Goal: Task Accomplishment & Management: Complete application form

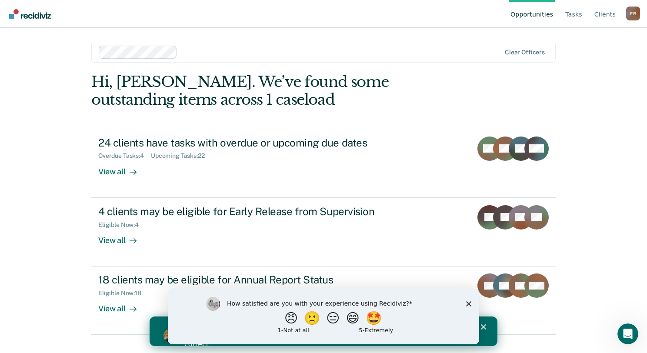
click at [469, 304] on polygon "Close survey" at bounding box center [468, 303] width 5 height 5
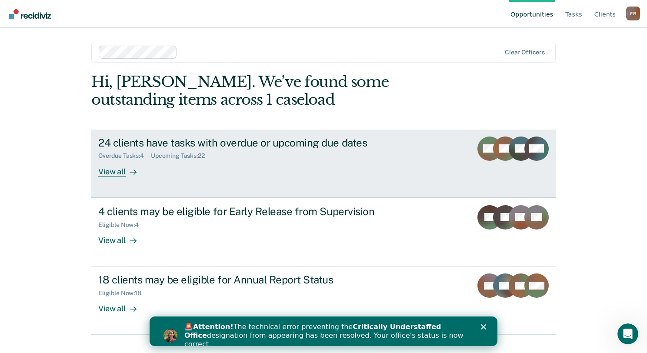
click at [113, 171] on div "View all" at bounding box center [122, 168] width 49 height 17
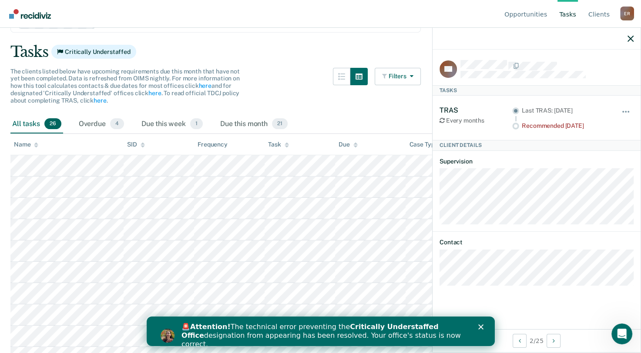
scroll to position [44, 0]
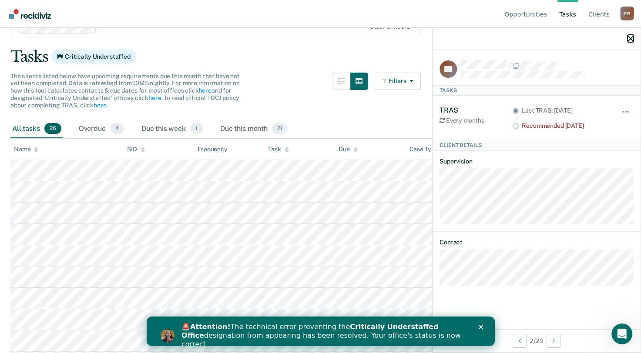
click at [630, 37] on icon "button" at bounding box center [630, 39] width 6 height 6
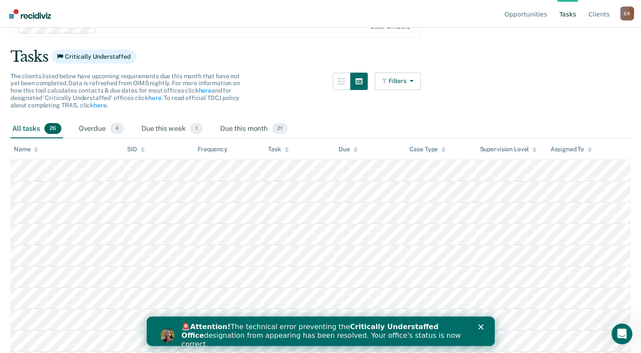
click at [482, 326] on icon "Close" at bounding box center [480, 327] width 5 height 5
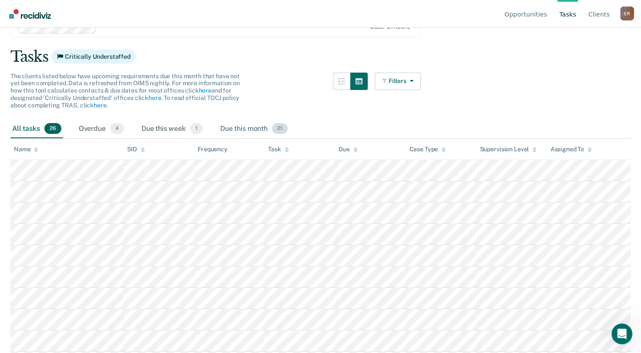
click at [252, 131] on div "Due this month 21" at bounding box center [253, 129] width 71 height 19
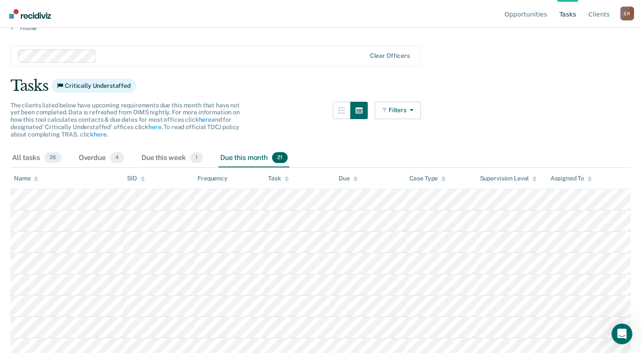
scroll to position [0, 0]
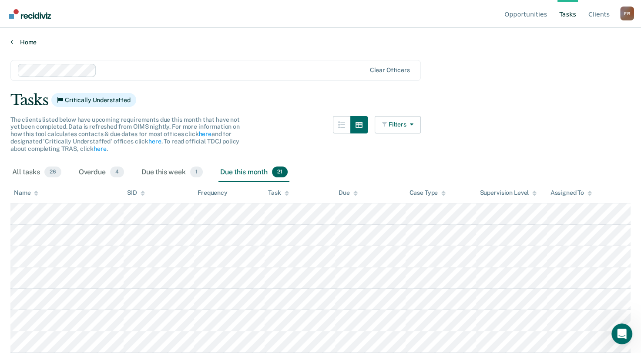
click at [16, 44] on link "Home" at bounding box center [320, 42] width 620 height 8
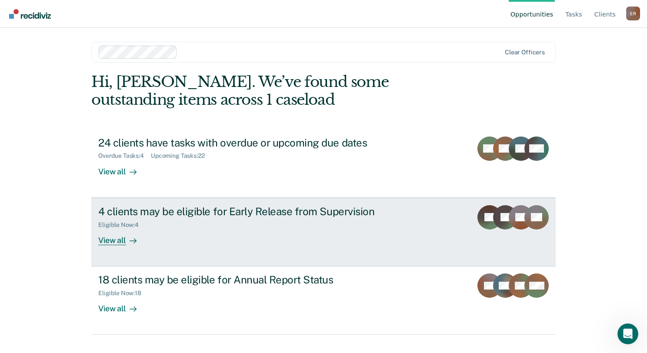
click at [115, 243] on div "View all" at bounding box center [122, 236] width 49 height 17
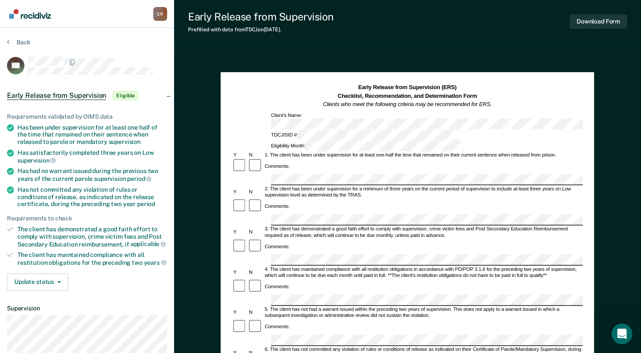
click at [291, 159] on div "Comments:" at bounding box center [407, 167] width 351 height 16
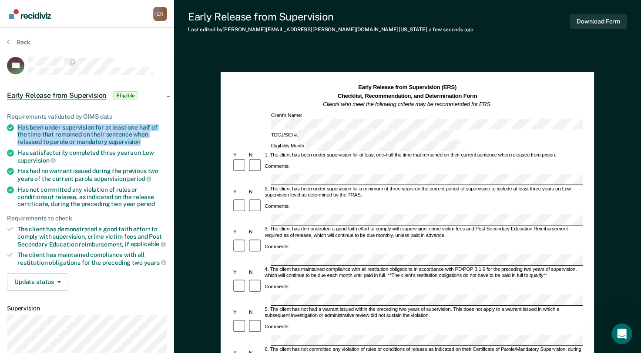
drag, startPoint x: 17, startPoint y: 126, endPoint x: 143, endPoint y: 141, distance: 126.7
click at [143, 141] on li "Has been under supervision for at least one half of the time that remained on t…" at bounding box center [87, 135] width 160 height 22
copy div "Has been under supervision for at least one half of the time that remained on t…"
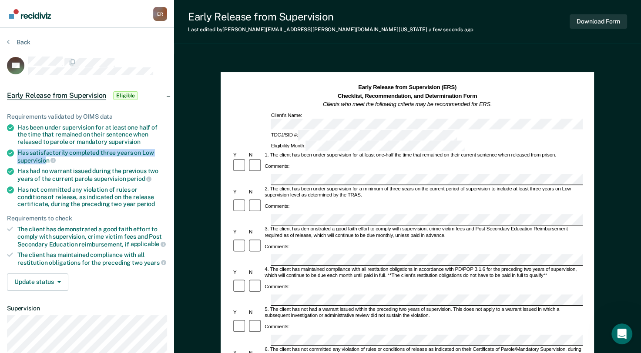
drag, startPoint x: 19, startPoint y: 150, endPoint x: 47, endPoint y: 159, distance: 28.9
click at [47, 159] on div "Has satisfactorily completed three years on Low supervision" at bounding box center [92, 156] width 150 height 15
drag, startPoint x: 47, startPoint y: 159, endPoint x: 18, endPoint y: 151, distance: 29.2
click at [18, 151] on div "Has satisfactorily completed three years on Low supervision" at bounding box center [92, 156] width 150 height 15
copy div "Has satisfactorily completed three years on Low supervision"
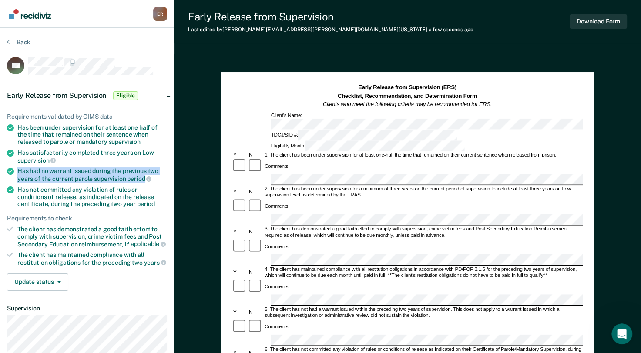
drag, startPoint x: 17, startPoint y: 169, endPoint x: 143, endPoint y: 180, distance: 126.2
click at [143, 180] on li "Has had no warrant issued during the previous two years of the current parole s…" at bounding box center [87, 175] width 160 height 15
drag, startPoint x: 143, startPoint y: 180, endPoint x: 169, endPoint y: 188, distance: 27.9
click at [169, 188] on div "Requirements validated by OIMS data Has been under supervision for at least one…" at bounding box center [87, 198] width 174 height 199
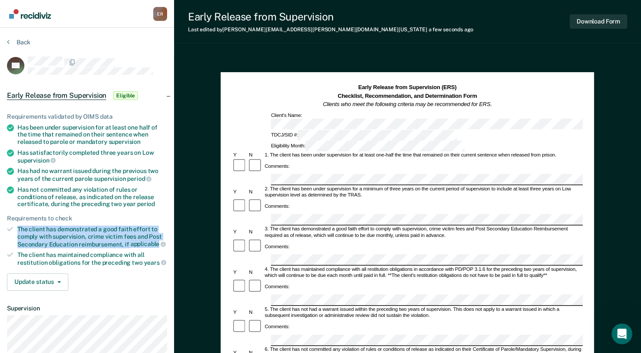
drag, startPoint x: 18, startPoint y: 227, endPoint x: 158, endPoint y: 240, distance: 140.7
click at [158, 240] on div "The client has demonstrated a good faith effort to comply with supervision, cri…" at bounding box center [92, 237] width 150 height 22
copy div "The client has demonstrated a good faith effort to comply with supervision, cri…"
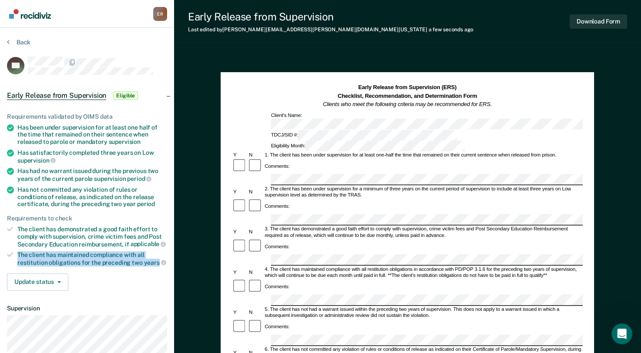
drag, startPoint x: 19, startPoint y: 251, endPoint x: 155, endPoint y: 263, distance: 136.7
click at [155, 263] on div "The client has maintained compliance with all restitution obligations for the p…" at bounding box center [92, 259] width 150 height 15
copy div "The client has maintained compliance with all restitution obligations for the p…"
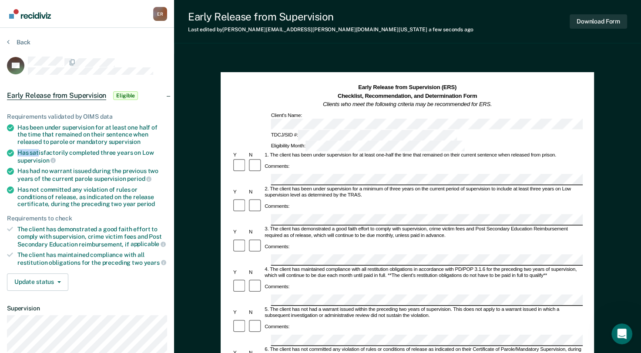
drag, startPoint x: 17, startPoint y: 151, endPoint x: 38, endPoint y: 155, distance: 21.8
click at [38, 155] on li "Has satisfactorily completed three years on Low supervision" at bounding box center [87, 156] width 160 height 15
drag, startPoint x: 38, startPoint y: 155, endPoint x: 142, endPoint y: 178, distance: 106.4
click at [142, 178] on div "Has had no warrant issued during the previous two years of the current parole s…" at bounding box center [92, 175] width 150 height 15
copy div "Has had no warrant issued during the previous two years of the current parole s…"
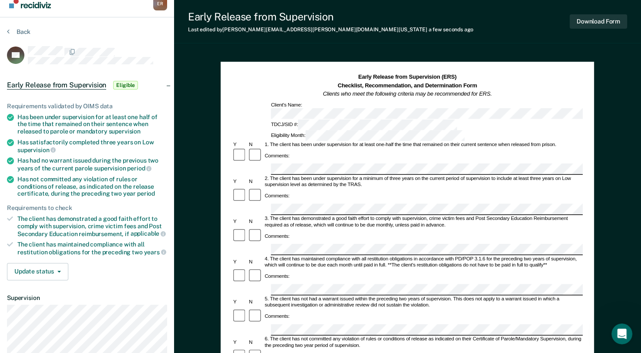
scroll to position [87, 0]
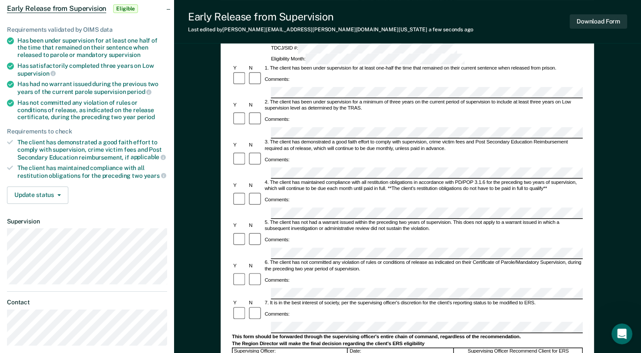
click at [324, 260] on div "6. The client has not committed any violation of rules or conditions of release…" at bounding box center [423, 266] width 319 height 13
